Goal: Task Accomplishment & Management: Use online tool/utility

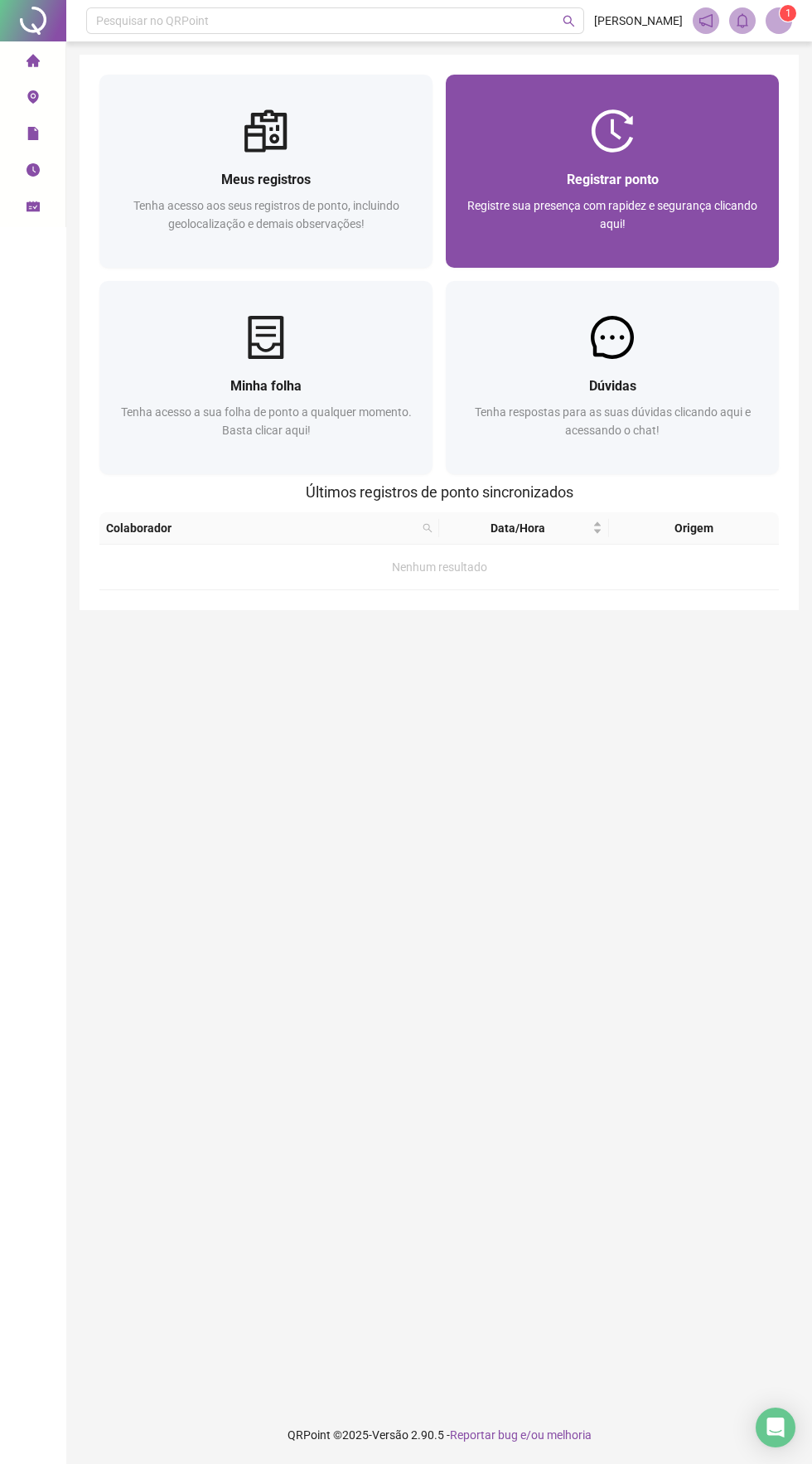
click at [612, 147] on img at bounding box center [612, 131] width 43 height 43
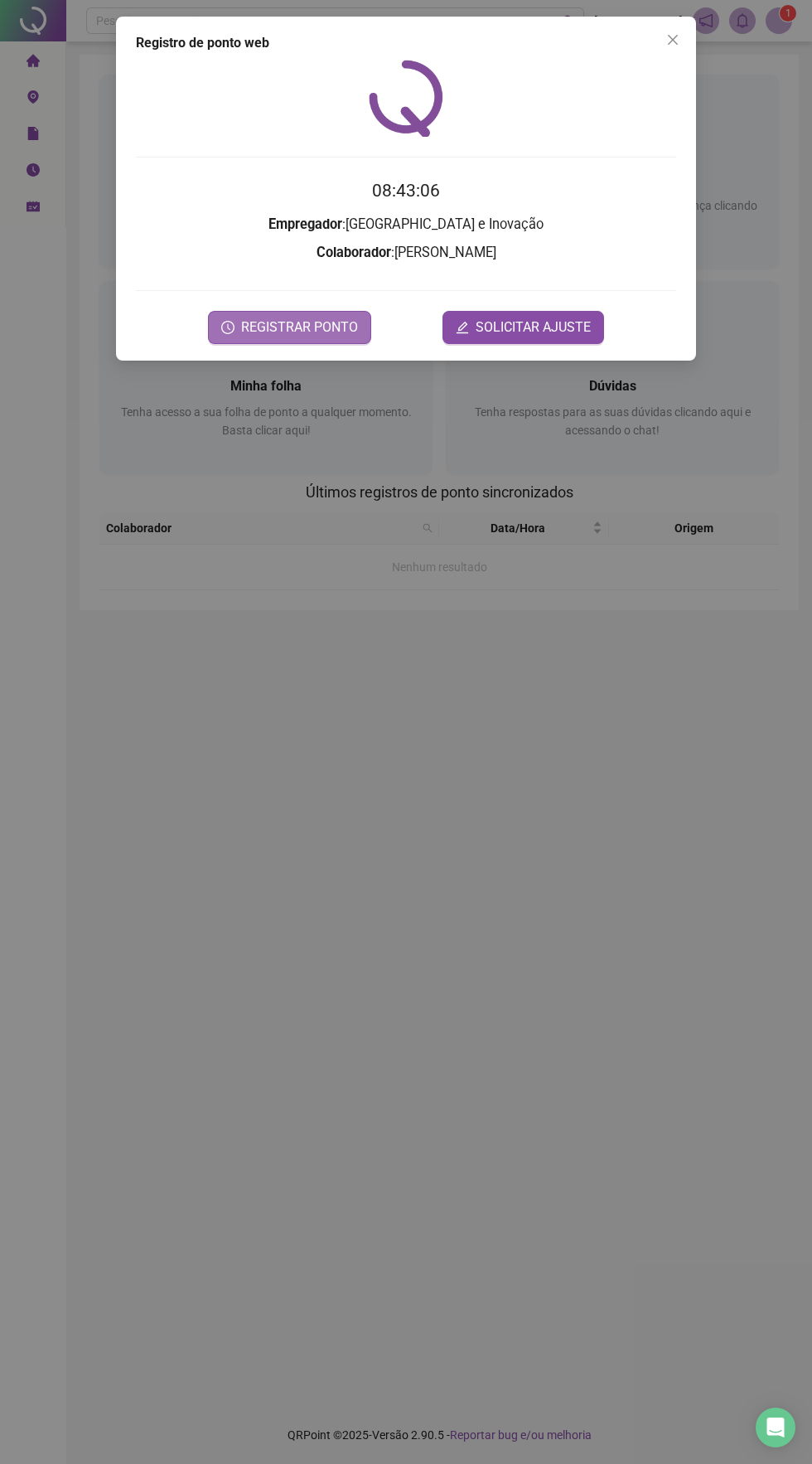
click at [331, 332] on span "REGISTRAR PONTO" at bounding box center [299, 327] width 117 height 20
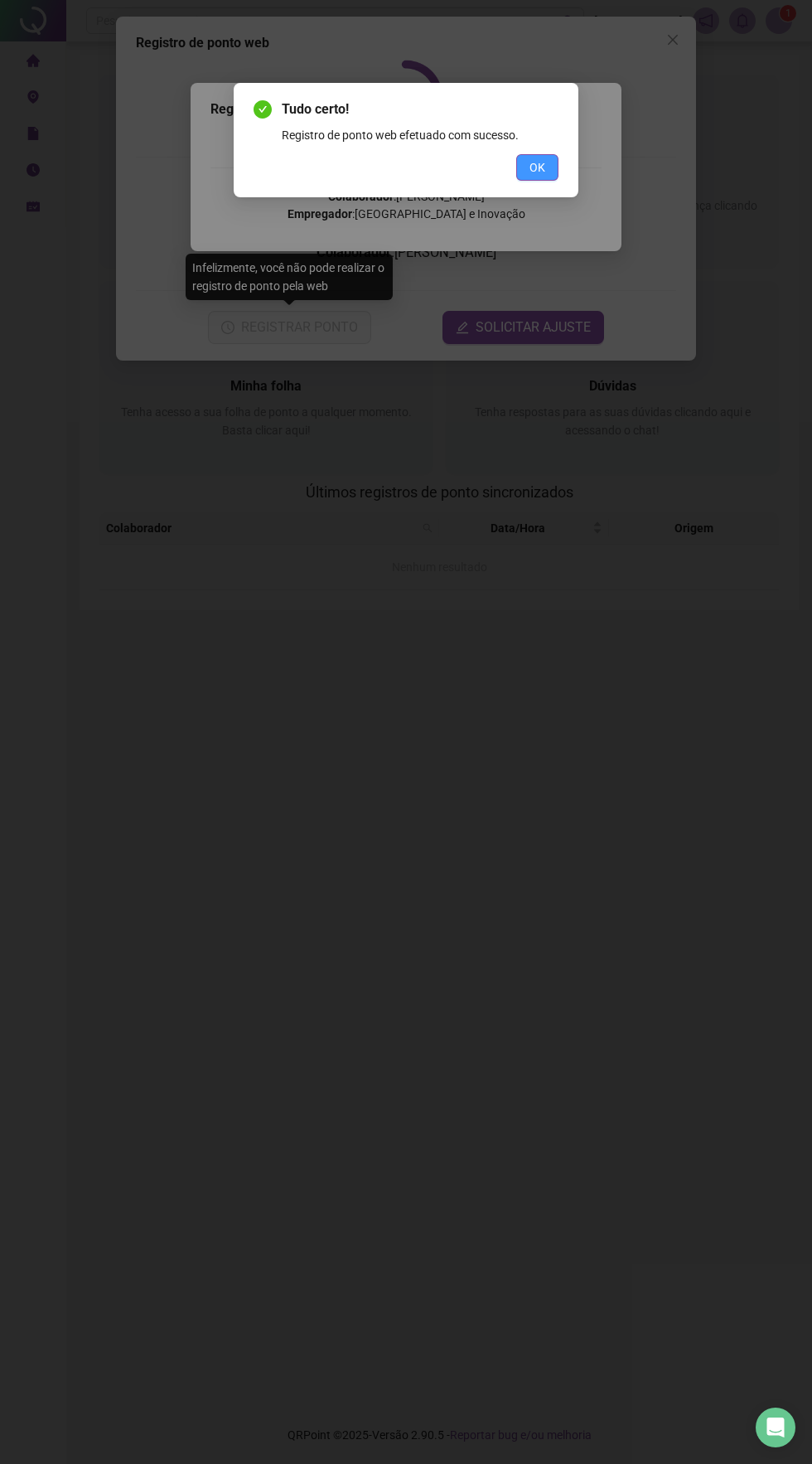
click at [517, 174] on button "OK" at bounding box center [537, 167] width 42 height 27
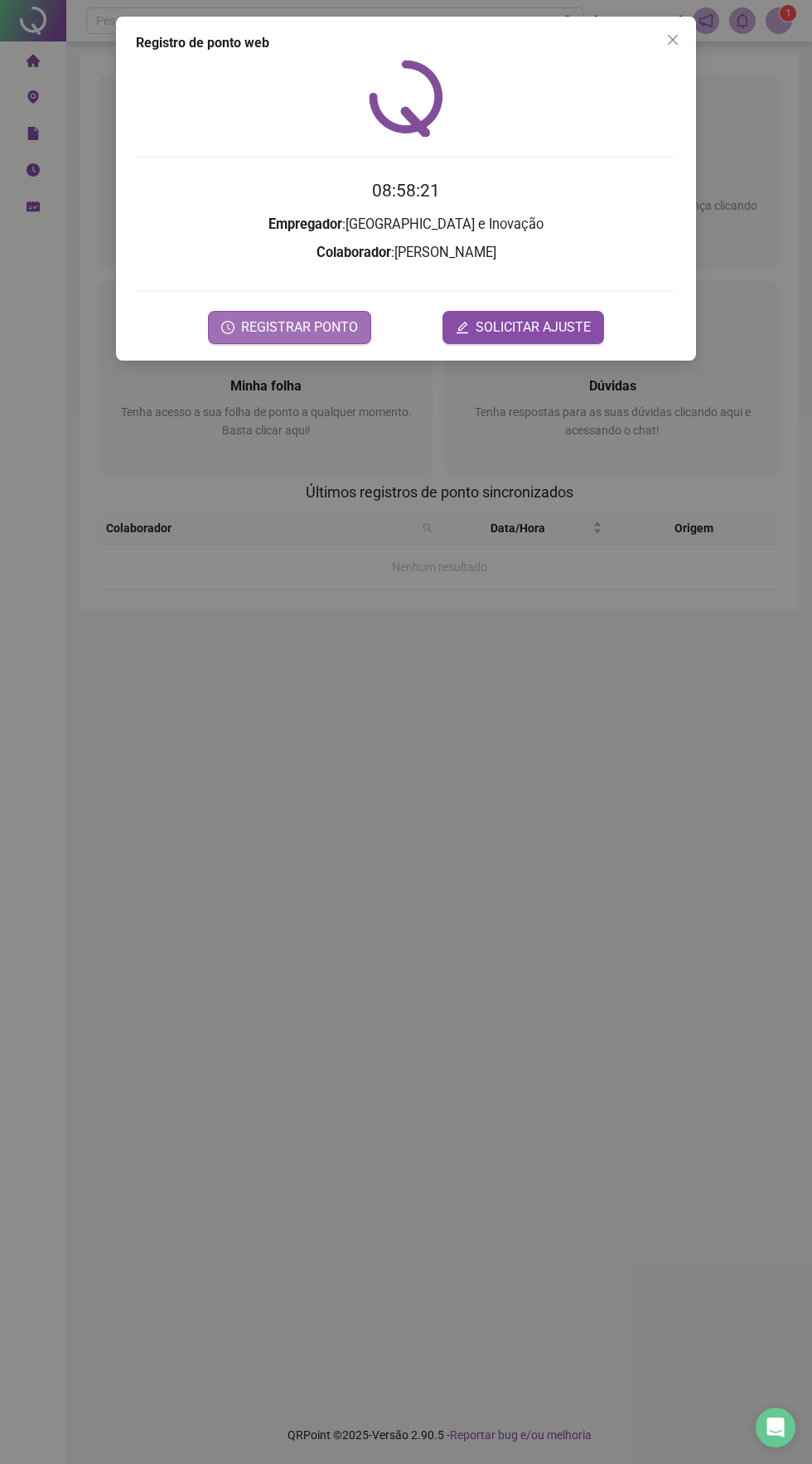
click at [323, 326] on span "REGISTRAR PONTO" at bounding box center [299, 327] width 117 height 20
